Goal: Check status: Check status

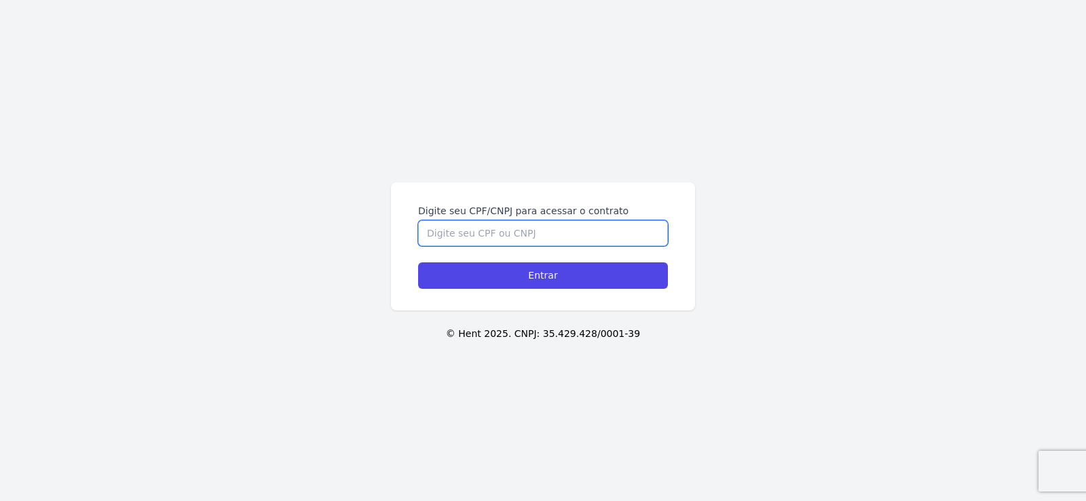
click at [442, 225] on input "Digite seu CPF/CNPJ para acessar o contrato" at bounding box center [543, 234] width 250 height 26
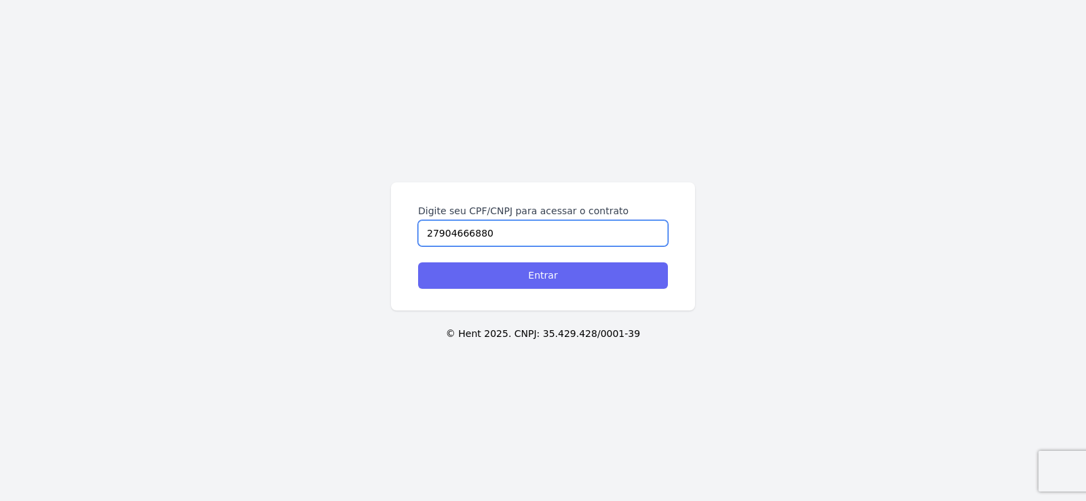
type input "27904666880"
click at [551, 275] on input "Entrar" at bounding box center [543, 276] width 250 height 26
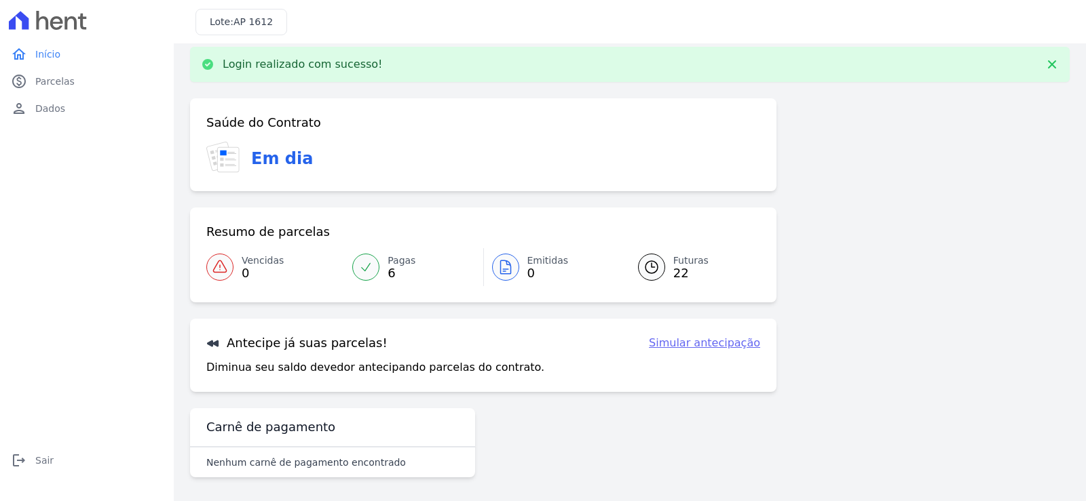
scroll to position [16, 0]
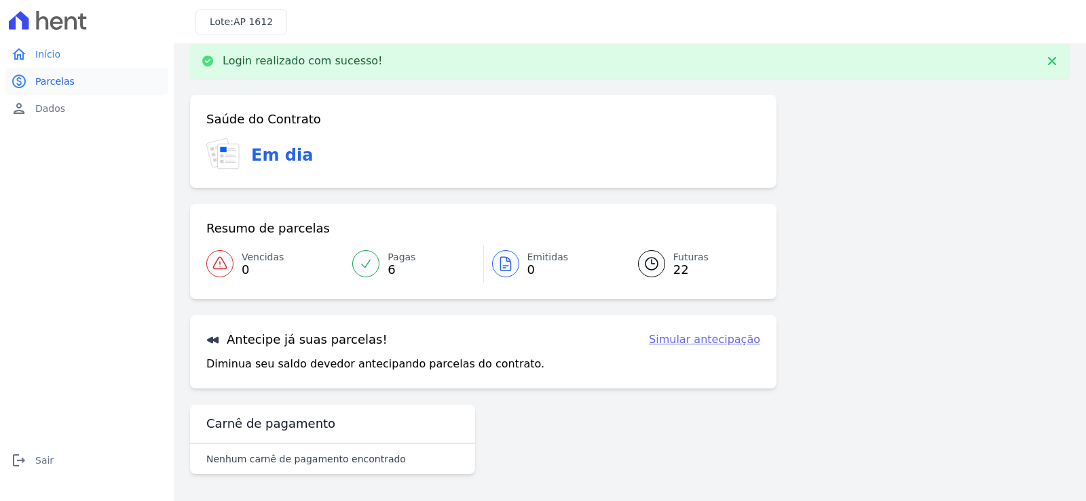
click at [53, 85] on span "Parcelas" at bounding box center [54, 82] width 39 height 14
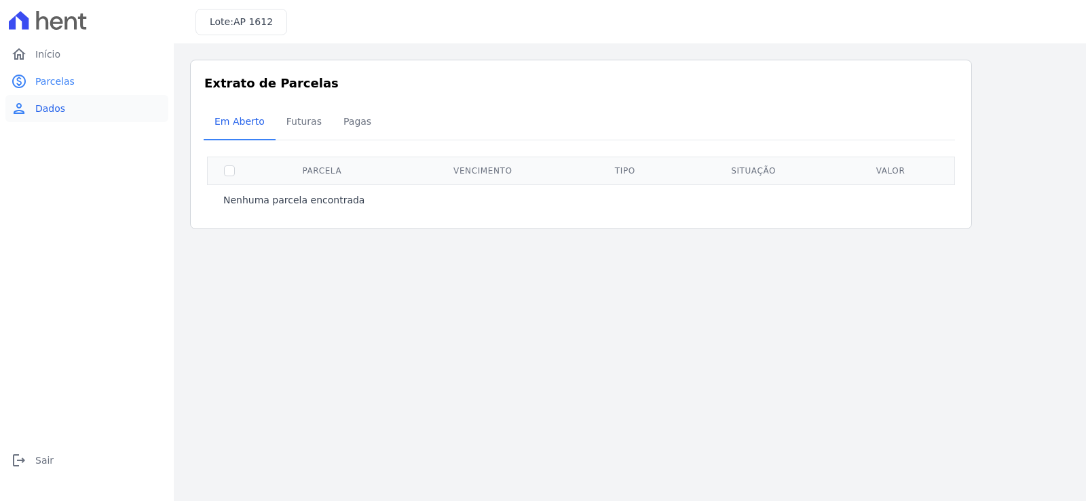
click at [47, 104] on span "Dados" at bounding box center [50, 109] width 30 height 14
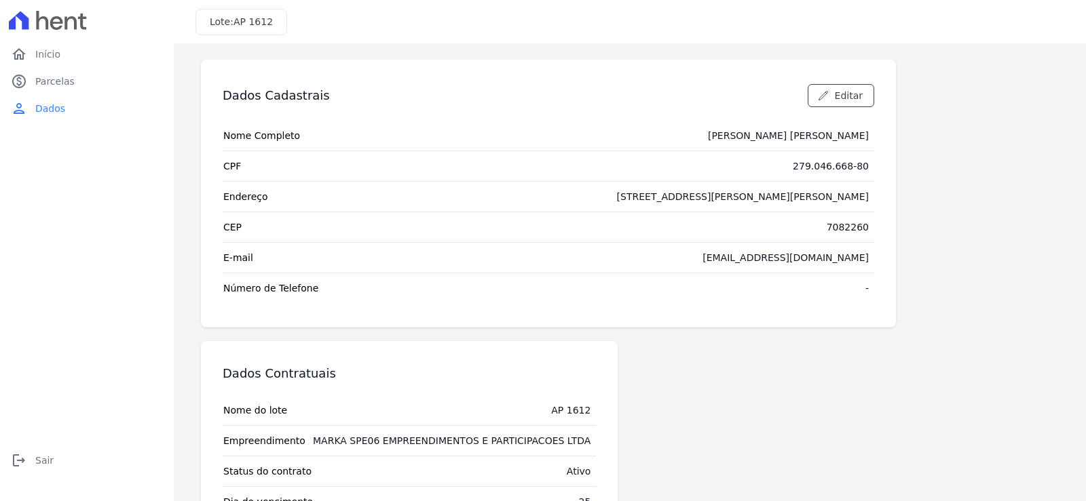
click at [235, 26] on span "AP 1612" at bounding box center [252, 21] width 39 height 11
click at [43, 83] on span "Parcelas" at bounding box center [54, 82] width 39 height 14
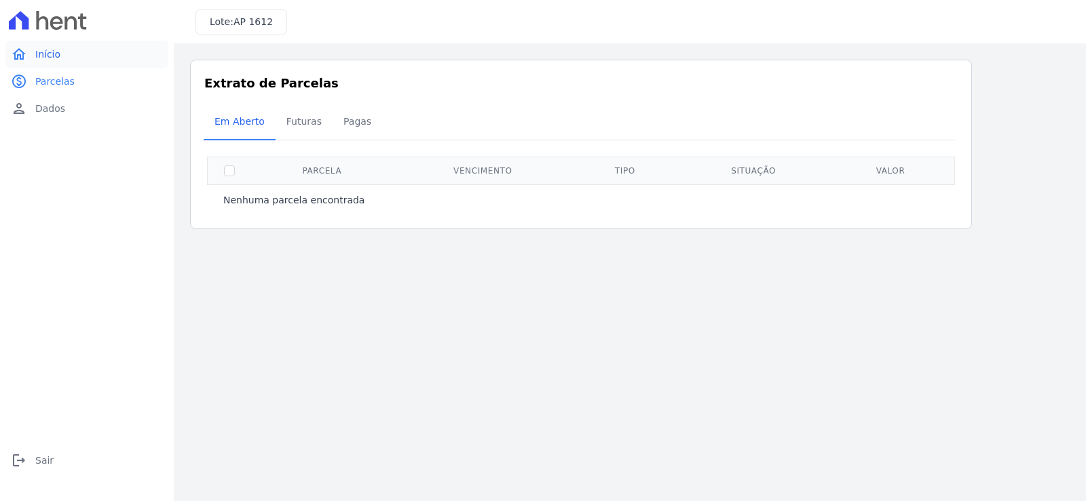
click at [42, 54] on span "Início" at bounding box center [47, 54] width 25 height 14
